Goal: Contribute content: Contribute content

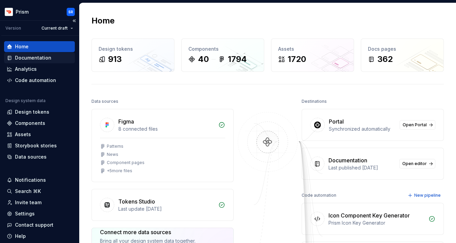
click at [31, 60] on div "Documentation" at bounding box center [33, 57] width 36 height 7
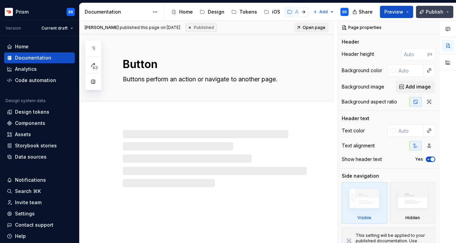
click at [429, 14] on span "Publish" at bounding box center [435, 12] width 18 height 7
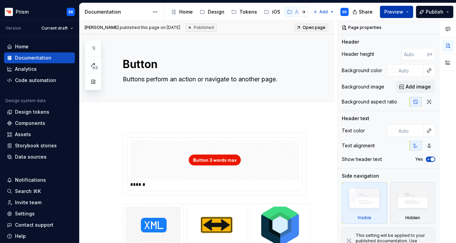
click at [405, 11] on button "Preview" at bounding box center [396, 12] width 33 height 12
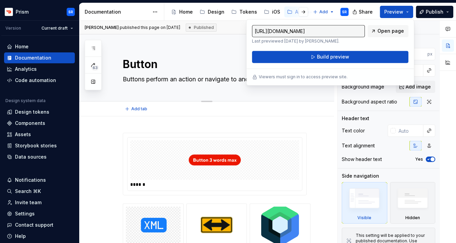
click at [202, 49] on div "Edit header" at bounding box center [203, 46] width 249 height 12
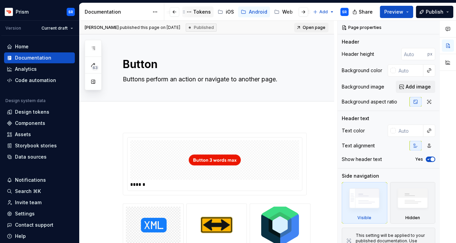
scroll to position [0, 49]
click at [246, 13] on div "Android" at bounding box center [255, 12] width 18 height 7
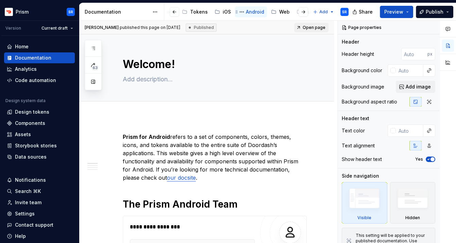
click at [248, 12] on div "Android" at bounding box center [255, 12] width 18 height 7
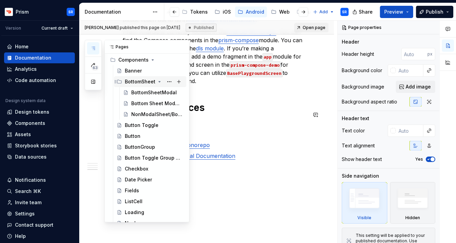
scroll to position [50, 0]
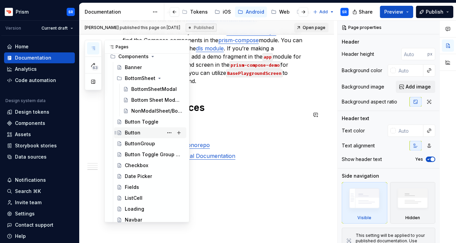
click at [134, 132] on div "Button" at bounding box center [133, 132] width 16 height 7
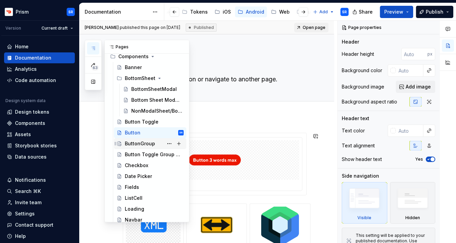
click at [143, 144] on div "ButtonGroup" at bounding box center [140, 143] width 30 height 7
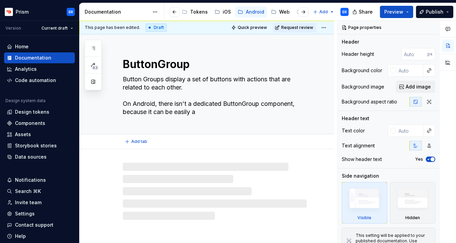
click at [272, 121] on div "ButtonGroup Button Groups display a set of buttons with actions that are relate…" at bounding box center [215, 83] width 184 height 99
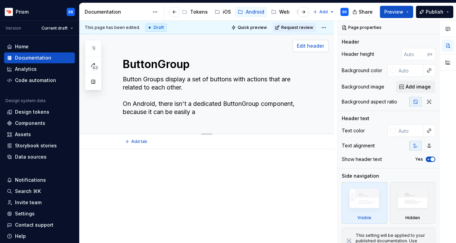
click at [319, 48] on span "Edit header" at bounding box center [310, 46] width 27 height 7
click at [215, 110] on textarea "Button Groups display a set of buttons with actions that are related to each ot…" at bounding box center [213, 96] width 184 height 44
click at [220, 114] on textarea "Button Groups display a set of buttons with actions that are related to each ot…" at bounding box center [213, 96] width 184 height 44
click at [225, 104] on textarea "Button Groups display a set of buttons with actions that are related to each ot…" at bounding box center [213, 96] width 184 height 44
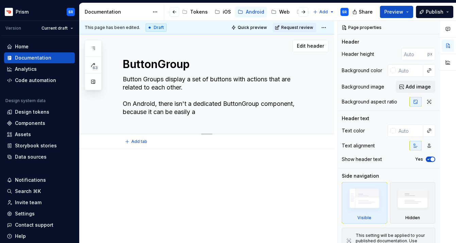
type textarea "*"
type textarea "Button Groups display a set of buttons with actions that are related to each ot…"
type textarea "*"
type textarea "Button Groups display a set of buttons with actions that are related to each ot…"
type textarea "*"
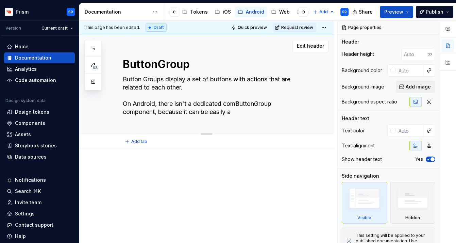
type textarea "Button Groups display a set of buttons with actions that are related to each ot…"
type textarea "*"
type textarea "Button Groups display a set of buttons with actions that are related to each ot…"
type textarea "*"
type textarea "Button Groups display a set of buttons with actions that are related to each ot…"
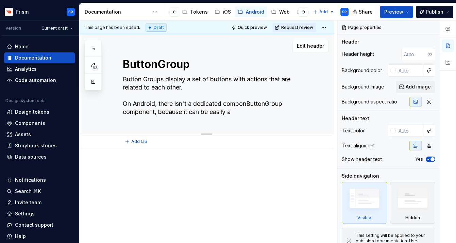
type textarea "*"
type textarea "Button Groups display a set of buttons with actions that are related to each ot…"
type textarea "*"
type textarea "Button Groups display a set of buttons with actions that are related to each ot…"
type textarea "*"
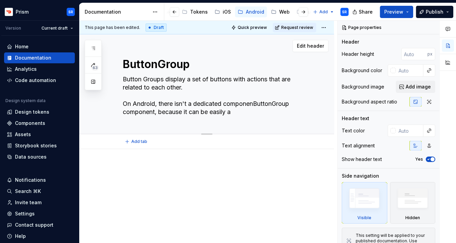
type textarea "Button Groups display a set of buttons with actions that are related to each ot…"
type textarea "*"
type textarea "Button Groups display a set of buttons with actions that are related to each ot…"
type textarea "*"
type textarea "Button Groups display a set of buttons with actions that are related to each ot…"
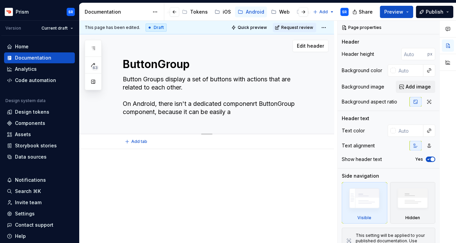
type textarea "*"
type textarea "Button Groups display a set of buttons with actions that are related to each ot…"
type textarea "*"
type textarea "Button Groups display a set of buttons with actions that are related to each ot…"
type textarea "*"
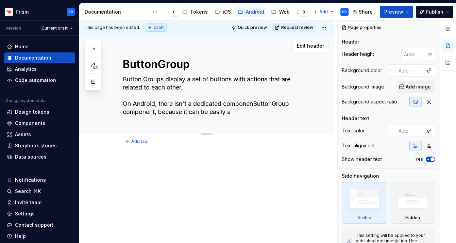
type textarea "Button Groups display a set of buttons with actions that are related to each ot…"
type textarea "*"
type textarea "Button Groups display a set of buttons with actions that are related to each ot…"
type textarea "*"
type textarea "Button Groups display a set of buttons with actions that are related to each ot…"
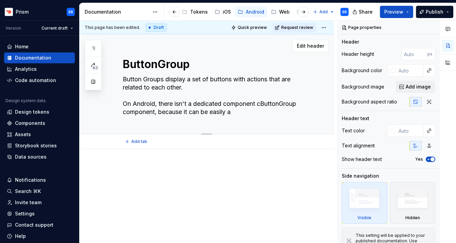
type textarea "*"
type textarea "Button Groups display a set of buttons with actions that are related to each ot…"
type textarea "*"
type textarea "Button Groups display a set of buttons with actions that are related to each ot…"
type textarea "*"
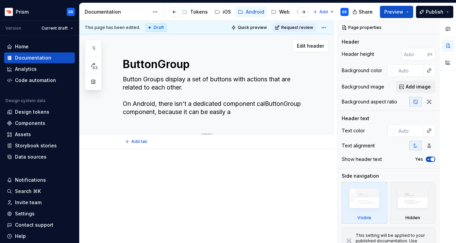
type textarea "Button Groups display a set of buttons with actions that are related to each ot…"
type textarea "*"
type textarea "Button Groups display a set of buttons with actions that are related to each ot…"
type textarea "*"
type textarea "Button Groups display a set of buttons with actions that are related to each ot…"
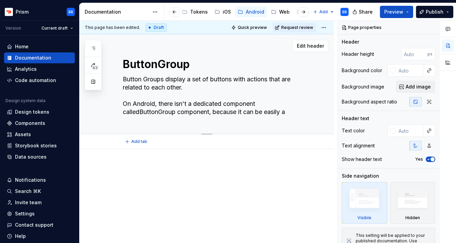
type textarea "*"
type textarea "Button Groups display a set of buttons with actions that are related to each ot…"
type textarea "*"
type textarea "Button Groups display a set of buttons with actions that are related to each ot…"
type textarea "*"
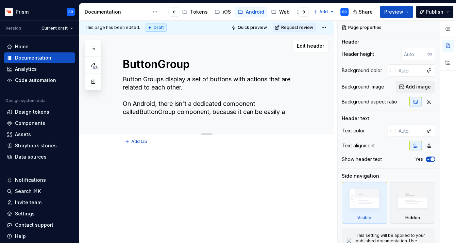
type textarea "Button Groups display a set of buttons with actions that are related to each ot…"
type textarea "*"
type textarea "Button Groups display a set of buttons with actions that are related to each ot…"
type textarea "*"
type textarea "Button Groups display a set of buttons with actions that are related to each ot…"
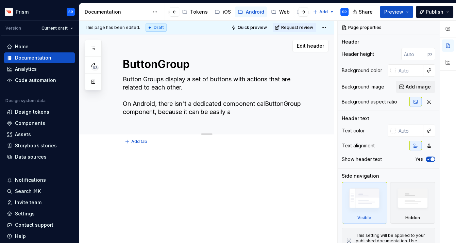
type textarea "*"
type textarea "Button Groups display a set of buttons with actions that are related to each ot…"
type textarea "*"
type textarea "Button Groups display a set of buttons with actions that are related to each ot…"
type textarea "*"
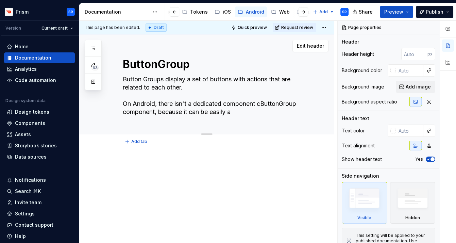
type textarea "Button Groups display a set of buttons with actions that are related to each ot…"
type textarea "*"
type textarea "Button Groups display a set of buttons with actions that are related to each ot…"
type textarea "*"
type textarea "Button Groups display a set of buttons with actions that are related to each ot…"
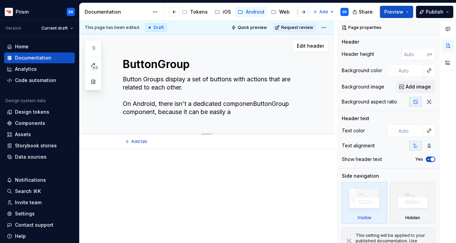
type textarea "*"
type textarea "Button Groups display a set of buttons with actions that are related to each ot…"
type textarea "*"
type textarea "Button Groups display a set of buttons with actions that are related to each ot…"
type textarea "*"
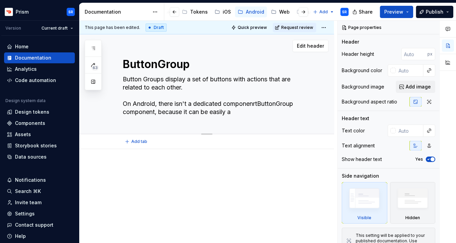
type textarea "Button Groups display a set of buttons with actions that are related to each ot…"
type textarea "*"
type textarea "Button Groups display a set of buttons with actions that are related to each ot…"
type textarea "*"
type textarea "Button Groups display a set of buttons with actions that are related to each ot…"
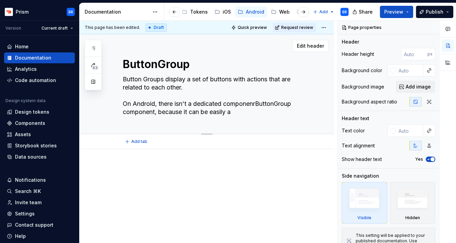
type textarea "*"
type textarea "Button Groups display a set of buttons with actions that are related to each ot…"
type textarea "*"
type textarea "Button Groups display a set of buttons with actions that are related to each ot…"
type textarea "*"
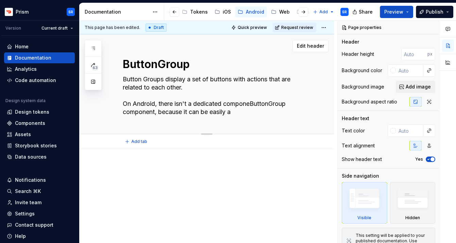
type textarea "Button Groups display a set of buttons with actions that are related to each ot…"
type textarea "*"
type textarea "Button Groups display a set of buttons with actions that are related to each ot…"
type textarea "*"
type textarea "Button Groups display a set of buttons with actions that are related to each ot…"
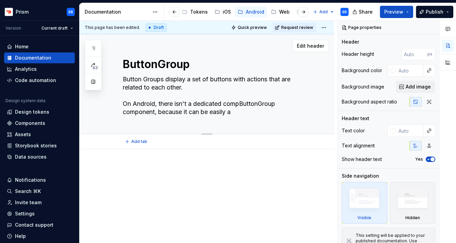
type textarea "*"
type textarea "Button Groups display a set of buttons with actions that are related to each ot…"
type textarea "*"
type textarea "Button Groups display a set of buttons with actions that are related to each ot…"
type textarea "*"
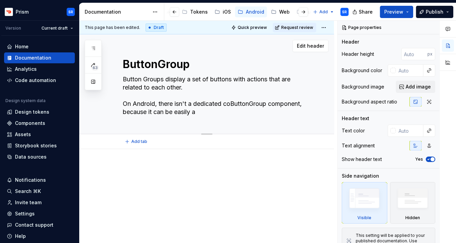
type textarea "Button Groups display a set of buttons with actions that are related to each ot…"
type textarea "*"
type textarea "Button Groups display a set of buttons with actions that are related to each ot…"
type textarea "*"
type textarea "Button Groups display a set of buttons with actions that are related to each ot…"
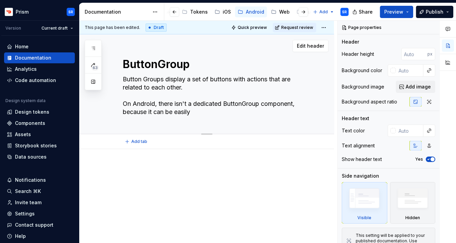
type textarea "*"
type textarea "Button Groups display a set of buttons with actions that are related to each ot…"
type textarea "*"
type textarea "Button Groups display a set of buttons with actions that are related to each ot…"
type textarea "*"
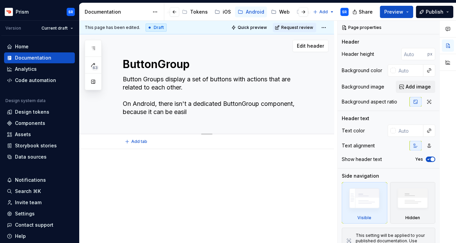
type textarea "Button Groups display a set of buttons with actions that are related to each ot…"
type textarea "*"
type textarea "Button Groups display a set of buttons with actions that are related to each ot…"
type textarea "*"
type textarea "Button Groups display a set of buttons with actions that are related to each ot…"
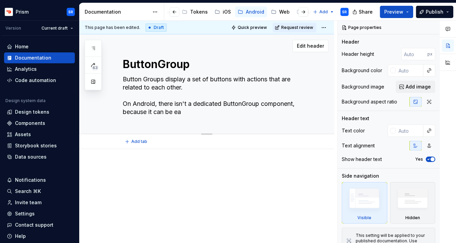
type textarea "*"
type textarea "Button Groups display a set of buttons with actions that are related to each ot…"
type textarea "*"
type textarea "Button Groups display a set of buttons with actions that are related to each ot…"
type textarea "*"
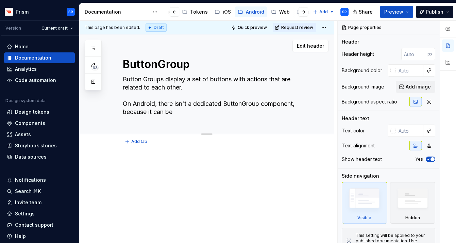
type textarea "Button Groups display a set of buttons with actions that are related to each ot…"
type textarea "*"
type textarea "Button Groups display a set of buttons with actions that are related to each ot…"
type textarea "*"
type textarea "Button Groups display a set of buttons with actions that are related to each ot…"
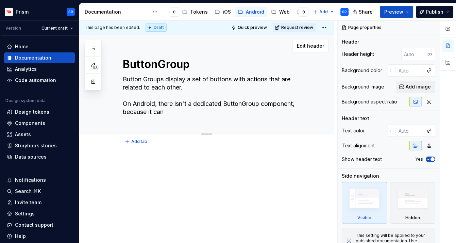
type textarea "*"
type textarea "Button Groups display a set of buttons with actions that are related to each ot…"
type textarea "*"
type textarea "Button Groups display a set of buttons with actions that are related to each ot…"
type textarea "*"
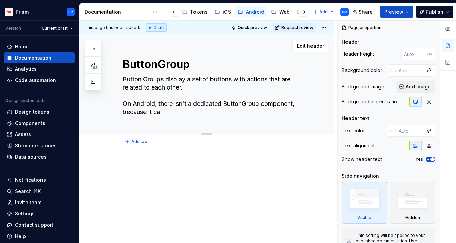
type textarea "Button Groups display a set of buttons with actions that are related to each ot…"
type textarea "*"
type textarea "Button Groups display a set of buttons with actions that are related to each ot…"
type textarea "*"
type textarea "Button Groups display a set of buttons with actions that are related to each ot…"
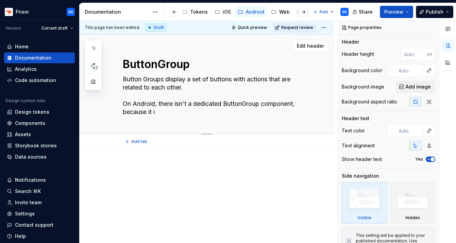
type textarea "*"
type textarea "Button Groups display a set of buttons with actions that are related to each ot…"
type textarea "*"
type textarea "Button Groups display a set of buttons with actions that are related to each ot…"
type textarea "*"
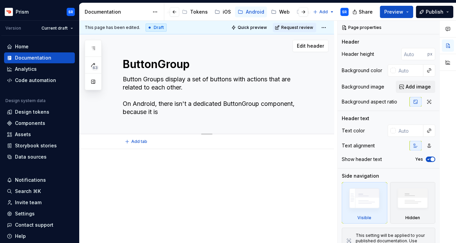
type textarea "Button Groups display a set of buttons with actions that are related to each ot…"
type textarea "*"
type textarea "Button Groups display a set of buttons with actions that are related to each ot…"
type textarea "*"
type textarea "Button Groups display a set of buttons with actions that are related to each ot…"
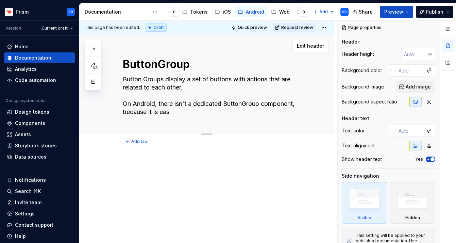
type textarea "*"
type textarea "Button Groups display a set of buttons with actions that are related to each ot…"
type textarea "*"
type textarea "Button Groups display a set of buttons with actions that are related to each ot…"
type textarea "*"
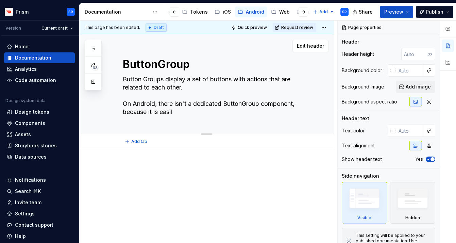
type textarea "Button Groups display a set of buttons with actions that are related to each ot…"
type textarea "*"
type textarea "Button Groups display a set of buttons with actions that are related to each ot…"
type textarea "*"
type textarea "Button Groups display a set of buttons with actions that are related to each ot…"
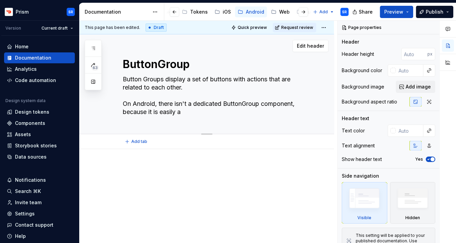
type textarea "*"
type textarea "Button Groups display a set of buttons with actions that are related to each ot…"
type textarea "*"
type textarea "Button Groups display a set of buttons with actions that are related to each ot…"
type textarea "*"
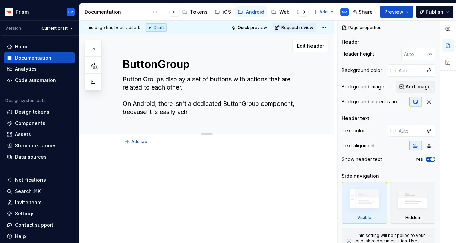
type textarea "Button Groups display a set of buttons with actions that are related to each ot…"
type textarea "*"
type textarea "Button Groups display a set of buttons with actions that are related to each ot…"
type textarea "*"
type textarea "Button Groups display a set of buttons with actions that are related to each ot…"
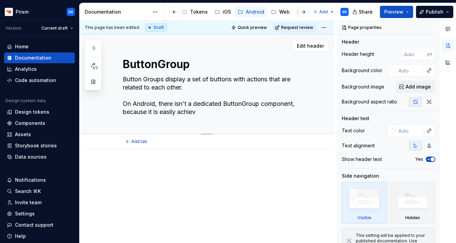
type textarea "*"
type textarea "Button Groups display a set of buttons with actions that are related to each ot…"
type textarea "*"
type textarea "Button Groups display a set of buttons with actions that are related to each ot…"
type textarea "*"
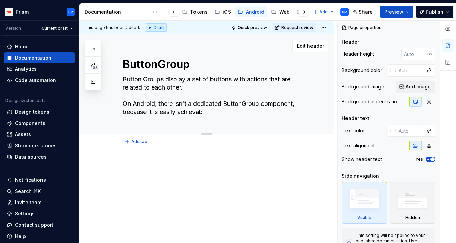
type textarea "Button Groups display a set of buttons with actions that are related to each ot…"
type textarea "*"
type textarea "Button Groups display a set of buttons with actions that are related to each ot…"
type textarea "*"
type textarea "Button Groups display a set of buttons with actions that are related to each ot…"
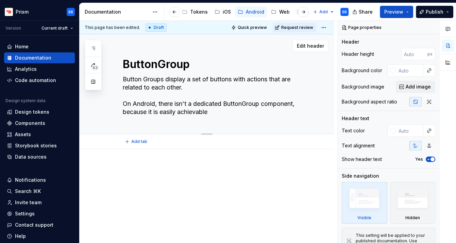
type textarea "*"
type textarea "Button Groups display a set of buttons with actions that are related to each ot…"
type textarea "*"
type textarea "Button Groups display a set of buttons with actions that are related to each ot…"
type textarea "*"
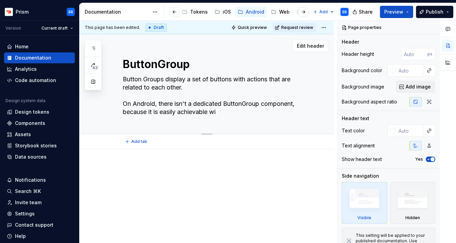
type textarea "Button Groups display a set of buttons with actions that are related to each ot…"
type textarea "*"
type textarea "Button Groups display a set of buttons with actions that are related to each ot…"
type textarea "*"
type textarea "Button Groups display a set of buttons with actions that are related to each ot…"
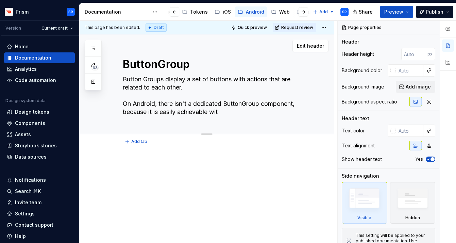
type textarea "*"
type textarea "Button Groups display a set of buttons with actions that are related to each ot…"
type textarea "*"
type textarea "Button Groups display a set of buttons with actions that are related to each ot…"
type textarea "*"
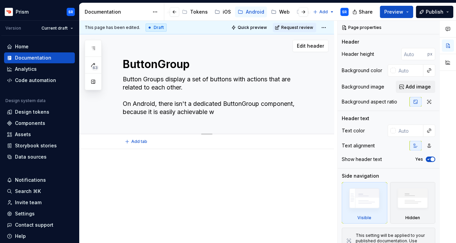
type textarea "Button Groups display a set of buttons with actions that are related to each ot…"
type textarea "*"
type textarea "Button Groups display a set of buttons with actions that are related to each ot…"
type textarea "*"
type textarea "Button Groups display a set of buttons with actions that are related to each ot…"
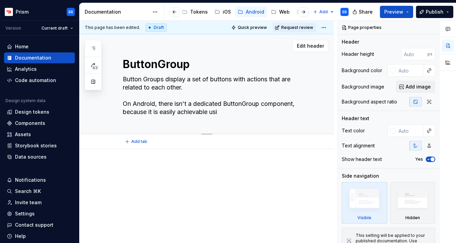
type textarea "*"
type textarea "Button Groups display a set of buttons with actions that are related to each ot…"
type textarea "*"
type textarea "Button Groups display a set of buttons with actions that are related to each ot…"
type textarea "*"
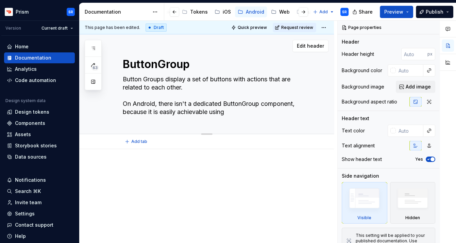
type textarea "Button Groups display a set of buttons with actions that are related to each ot…"
type textarea "*"
type textarea "Button Groups display a set of buttons with actions that are related to each ot…"
type textarea "*"
type textarea "Button Groups display a set of buttons with actions that are related to each ot…"
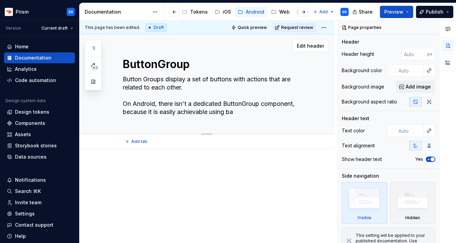
type textarea "*"
type textarea "Button Groups display a set of buttons with actions that are related to each ot…"
type textarea "*"
type textarea "Button Groups display a set of buttons with actions that are related to each ot…"
type textarea "*"
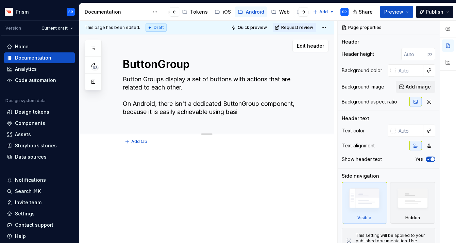
type textarea "Button Groups display a set of buttons with actions that are related to each ot…"
type textarea "*"
type textarea "Button Groups display a set of buttons with actions that are related to each ot…"
type textarea "*"
type textarea "Button Groups display a set of buttons with actions that are related to each ot…"
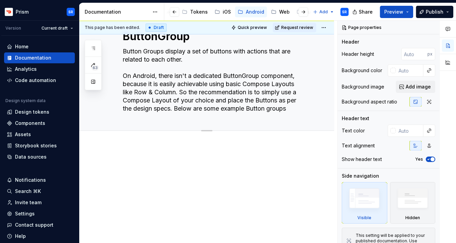
scroll to position [26, 0]
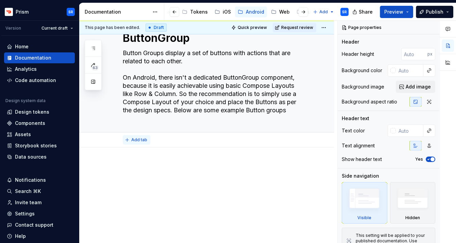
click at [135, 139] on span "Add tab" at bounding box center [139, 139] width 16 height 5
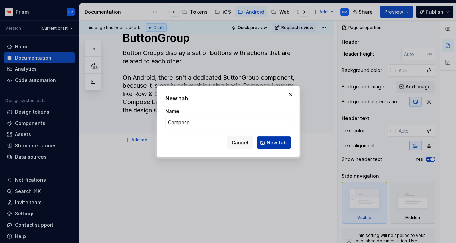
click at [273, 143] on span "New tab" at bounding box center [277, 142] width 20 height 7
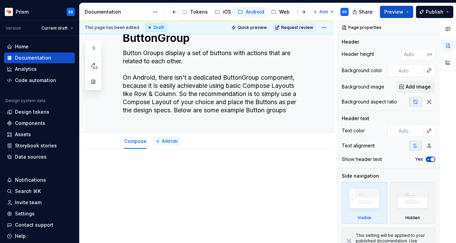
click at [171, 144] on button "Add tab" at bounding box center [167, 141] width 28 height 10
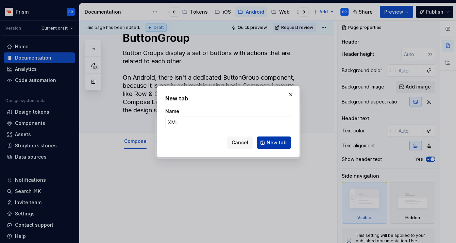
click at [280, 141] on span "New tab" at bounding box center [277, 142] width 20 height 7
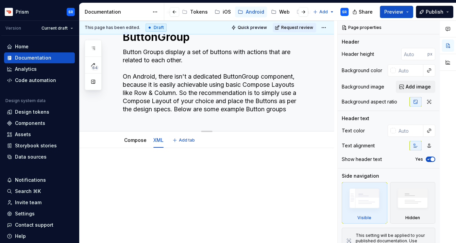
scroll to position [55, 0]
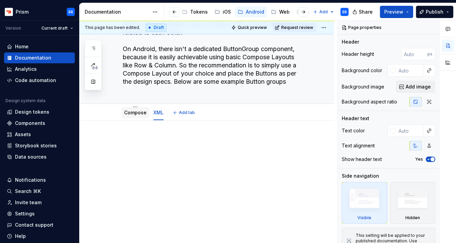
click at [137, 116] on div "Compose" at bounding box center [135, 112] width 28 height 11
click at [132, 113] on link "Compose" at bounding box center [135, 113] width 22 height 6
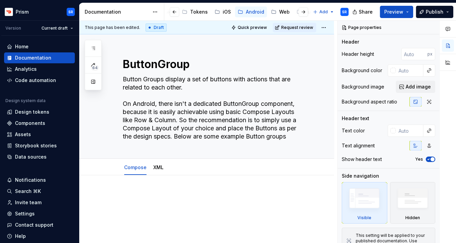
click at [163, 193] on p at bounding box center [215, 196] width 184 height 8
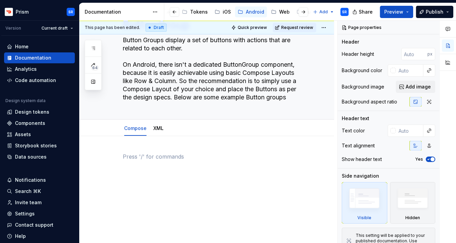
scroll to position [41, 0]
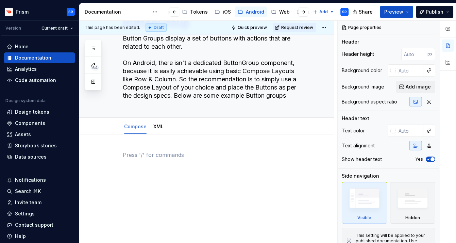
click at [216, 170] on div at bounding box center [215, 164] width 184 height 26
click at [145, 163] on div at bounding box center [215, 164] width 184 height 26
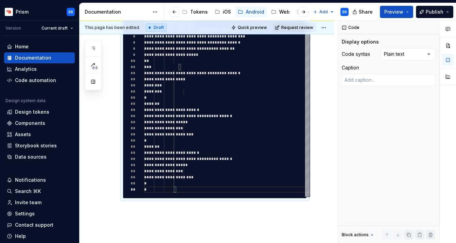
scroll to position [187, 0]
click at [185, 224] on div "**********" at bounding box center [206, 133] width 255 height 291
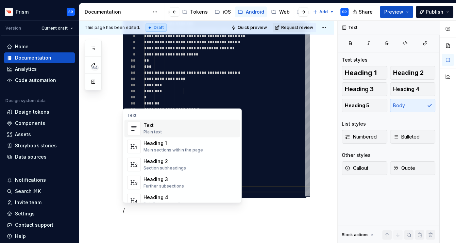
scroll to position [191, 0]
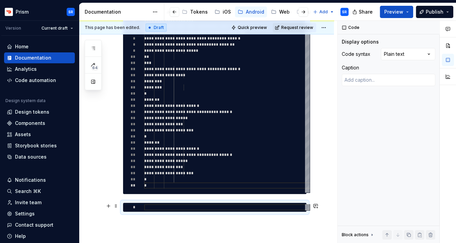
click at [193, 206] on div at bounding box center [227, 207] width 166 height 6
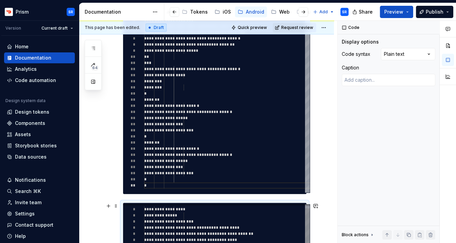
scroll to position [0, 31]
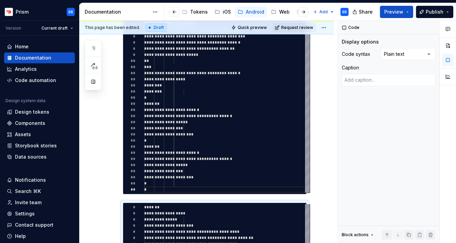
click at [329, 132] on div "**********" at bounding box center [206, 231] width 255 height 492
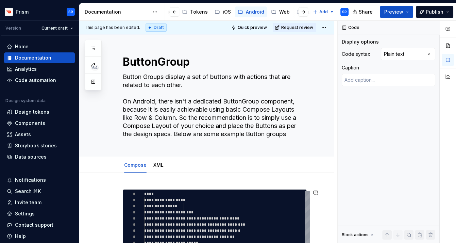
scroll to position [0, 0]
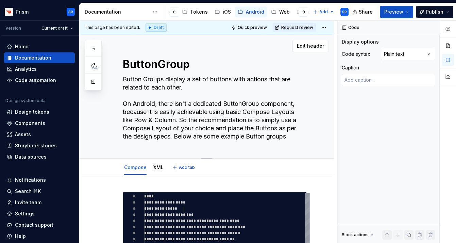
click at [292, 135] on textarea "Button Groups display a set of buttons with actions that are related to each ot…" at bounding box center [213, 108] width 184 height 68
click at [295, 134] on textarea "Button Groups display a set of buttons with actions that are related to each ot…" at bounding box center [213, 108] width 184 height 68
click at [435, 13] on span "Publish" at bounding box center [435, 12] width 18 height 7
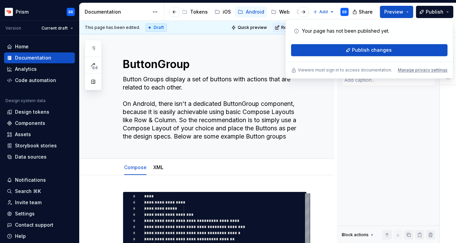
click at [402, 124] on div "Code Display options Code syntax Plain text Caption Block actions Move up Move …" at bounding box center [389, 132] width 102 height 223
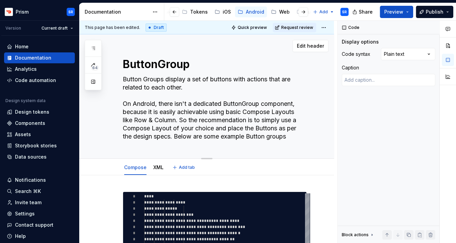
click at [176, 121] on textarea "Button Groups display a set of buttons with actions that are related to each ot…" at bounding box center [213, 108] width 184 height 68
click at [179, 121] on textarea "Button Groups display a set of buttons with actions that are related to each ot…" at bounding box center [213, 108] width 184 height 68
click at [177, 120] on textarea "Button Groups display a set of buttons with actions that are related to each ot…" at bounding box center [213, 108] width 184 height 68
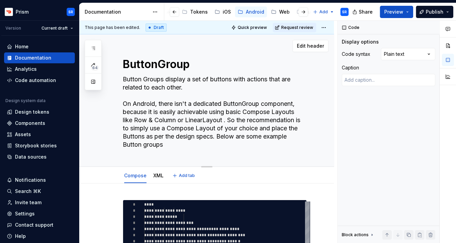
click at [177, 120] on textarea "Button Groups display a set of buttons with actions that are related to each ot…" at bounding box center [213, 112] width 184 height 76
click at [224, 117] on textarea "Button Groups display a set of buttons with actions that are related to each ot…" at bounding box center [213, 112] width 184 height 76
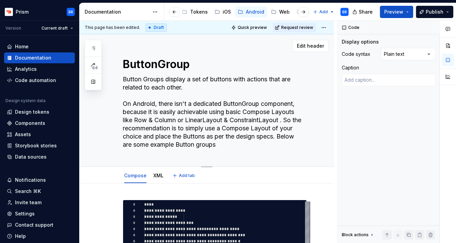
click at [262, 158] on div "ButtonGroup Button Groups display a set of buttons with actions that are relate…" at bounding box center [215, 100] width 184 height 132
click at [344, 157] on div "Code Display options Code syntax Plain text Caption Block actions Move up Move …" at bounding box center [389, 132] width 102 height 223
click at [156, 178] on div "XML" at bounding box center [158, 175] width 10 height 7
click at [156, 176] on link "XML" at bounding box center [158, 176] width 10 height 6
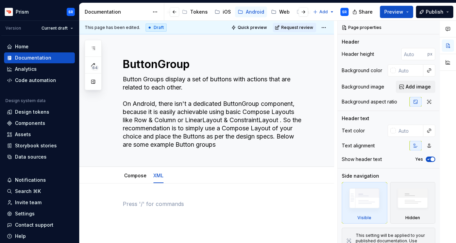
click at [176, 207] on p at bounding box center [215, 204] width 184 height 8
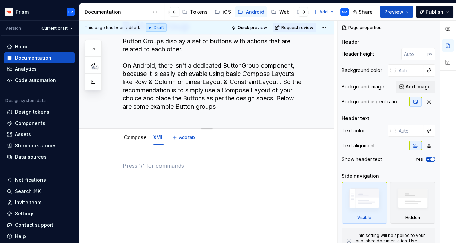
scroll to position [41, 0]
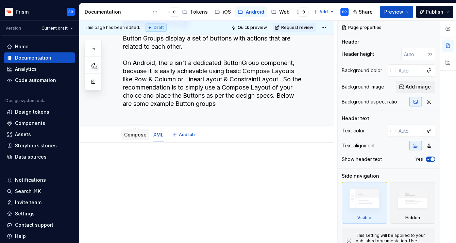
click at [139, 133] on link "Compose" at bounding box center [135, 135] width 22 height 6
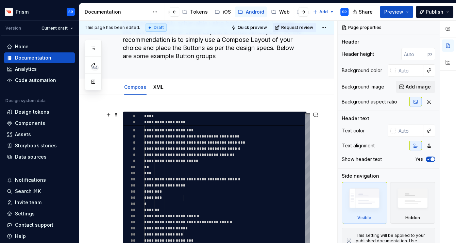
scroll to position [88, 0]
click at [159, 86] on link "XML" at bounding box center [158, 88] width 10 height 6
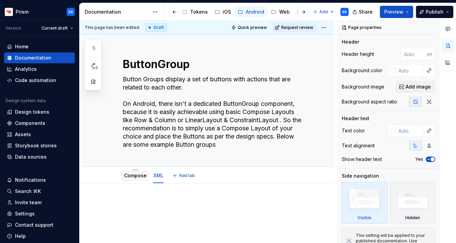
click at [135, 176] on link "Compose" at bounding box center [135, 176] width 22 height 6
